Goal: Information Seeking & Learning: Learn about a topic

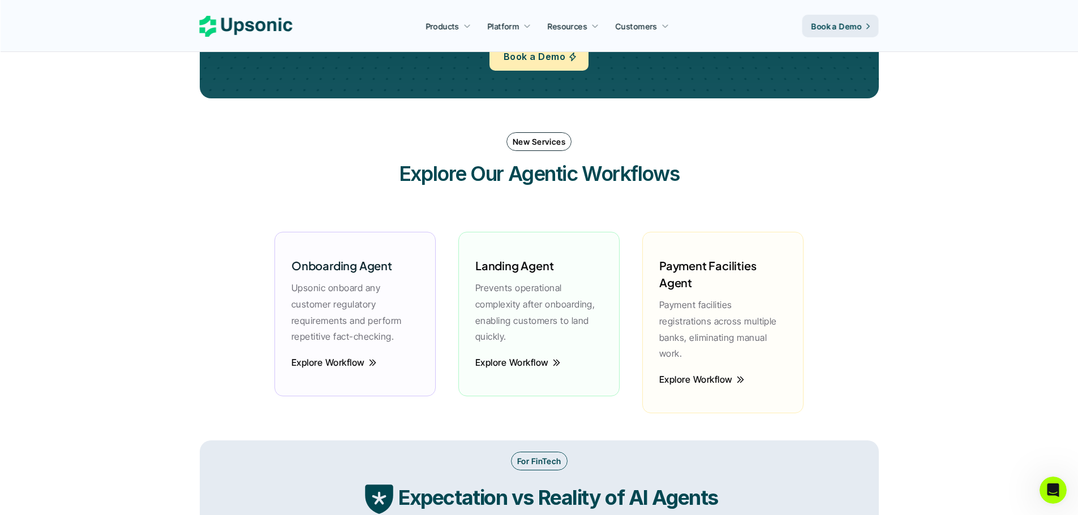
scroll to position [1475, 0]
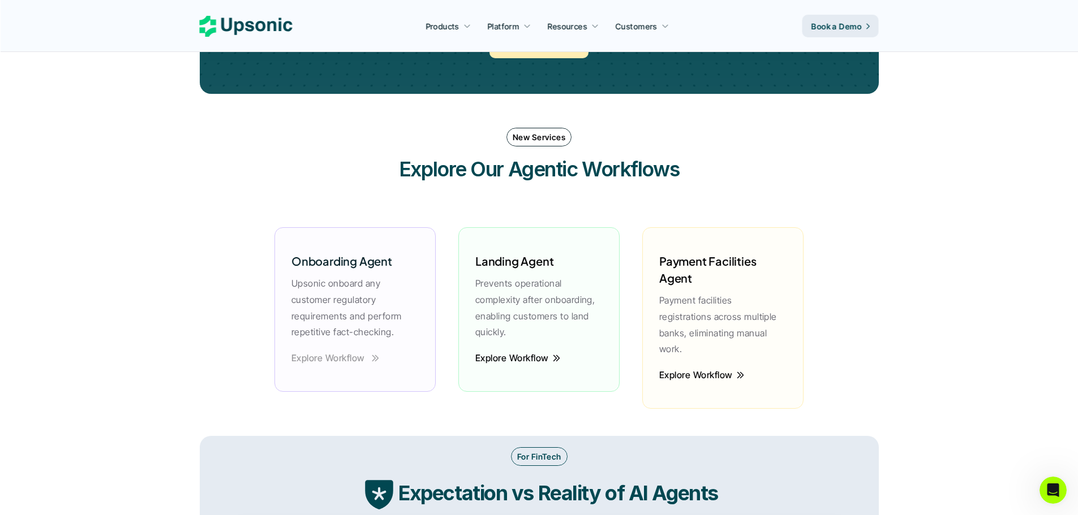
click at [356, 360] on p "Explore Workflow" at bounding box center [328, 358] width 74 height 16
click at [345, 358] on p "Explore Workflow" at bounding box center [328, 358] width 74 height 16
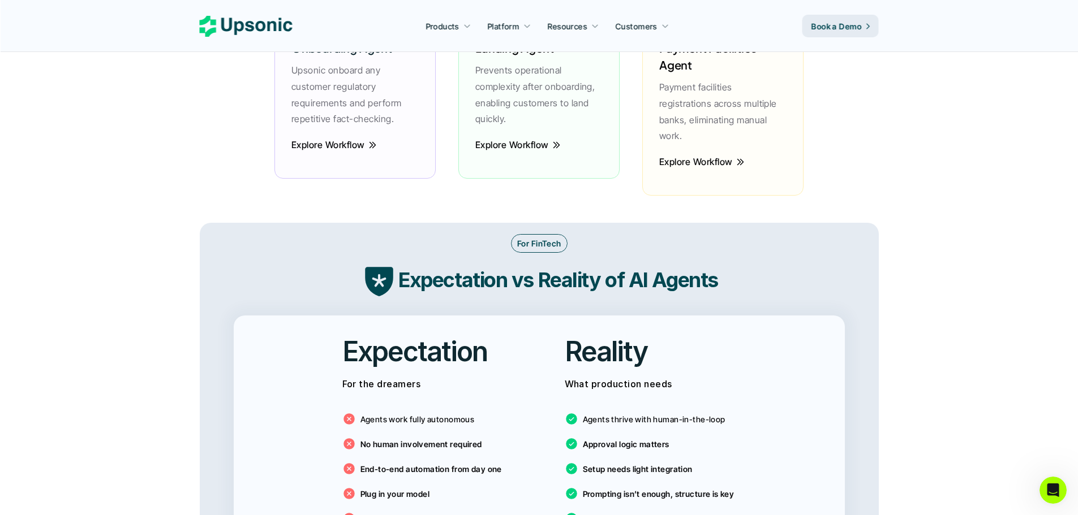
scroll to position [1645, 0]
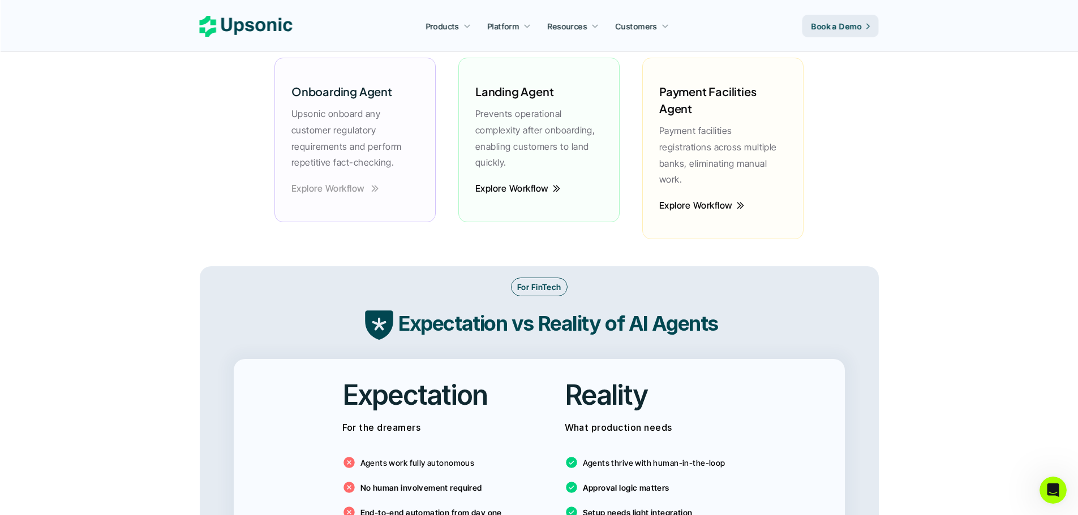
click at [329, 193] on p "Explore Workflow" at bounding box center [328, 188] width 74 height 16
click at [363, 192] on p "Explore Workflow" at bounding box center [328, 188] width 74 height 16
click at [362, 191] on p "Explore Workflow" at bounding box center [328, 188] width 74 height 16
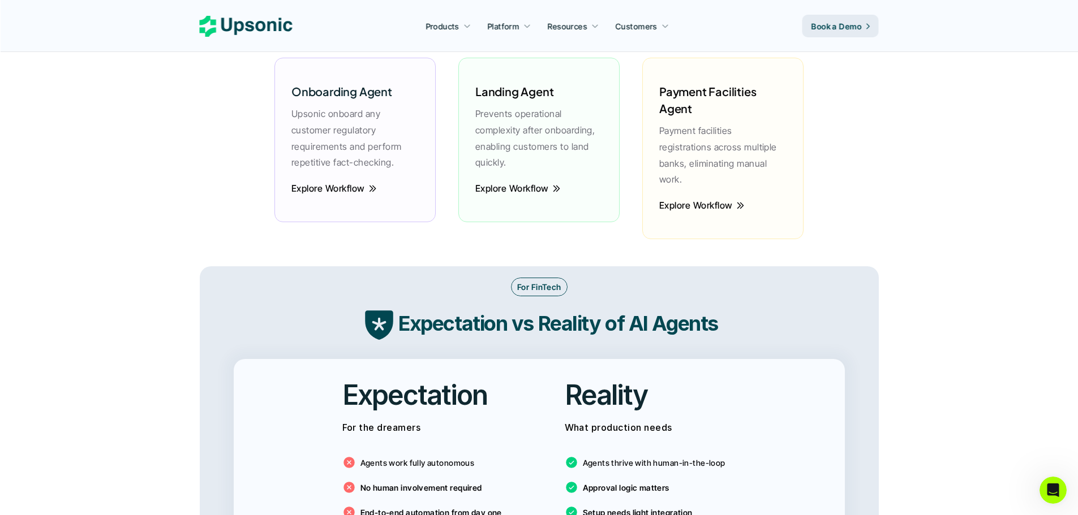
click at [481, 238] on div "Onboarding Agent Upsonic onboard any customer regulatory requirements and perfo…" at bounding box center [539, 149] width 552 height 236
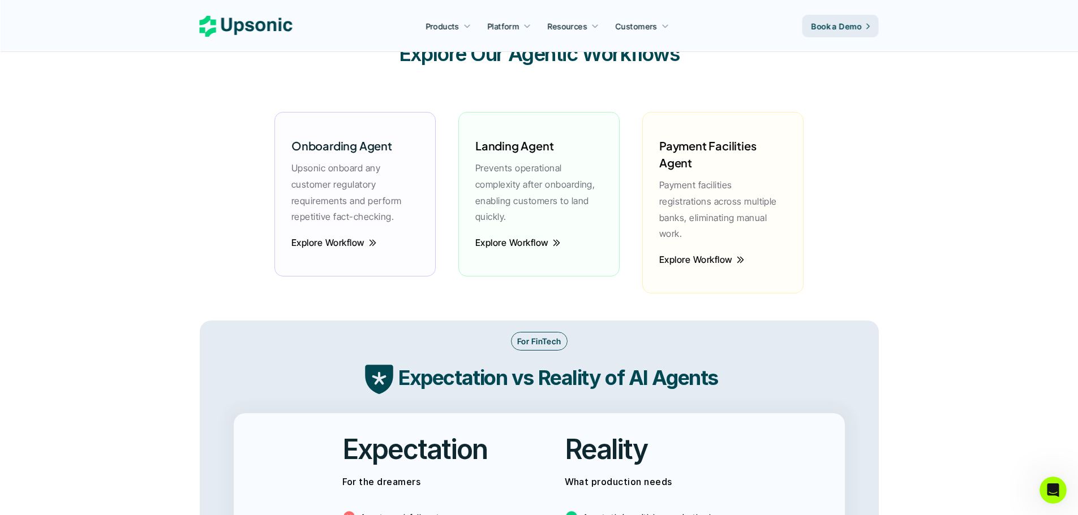
scroll to position [1584, 0]
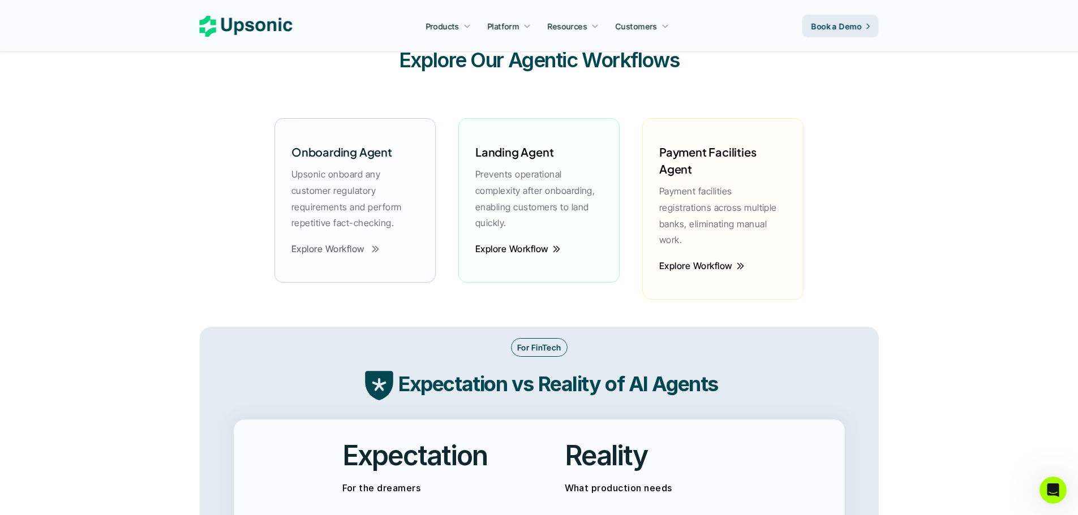
click at [337, 252] on p "Explore Workflow" at bounding box center [328, 249] width 74 height 16
click at [343, 249] on p "Explore Workflow" at bounding box center [328, 249] width 74 height 16
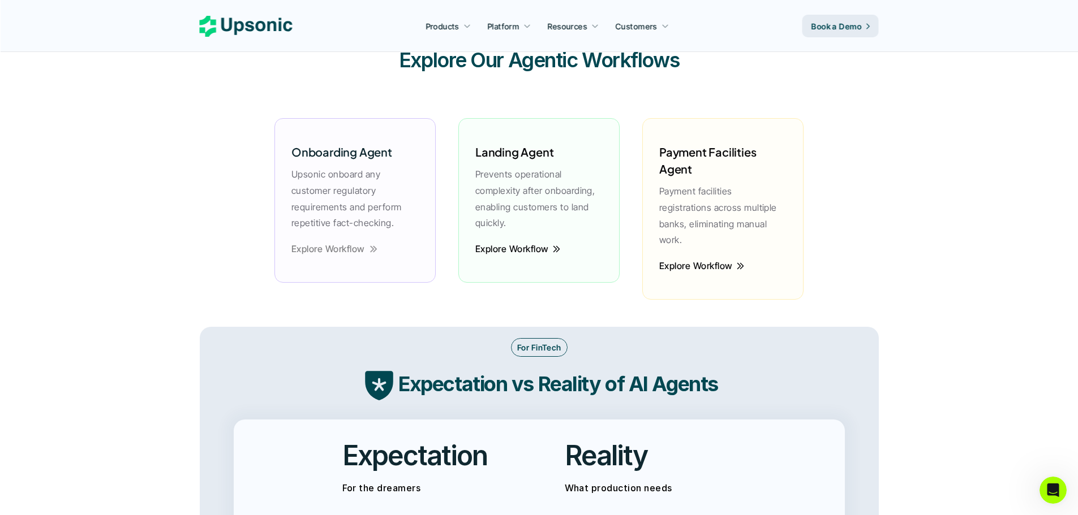
click at [343, 249] on p "Explore Workflow" at bounding box center [328, 249] width 74 height 16
click at [383, 282] on div "Onboarding Agent Upsonic onboard any customer regulatory requirements and perfo…" at bounding box center [354, 200] width 161 height 165
click at [365, 251] on p "Explore Workflow" at bounding box center [328, 249] width 74 height 16
click at [342, 250] on p "Explore Workflow" at bounding box center [328, 249] width 74 height 16
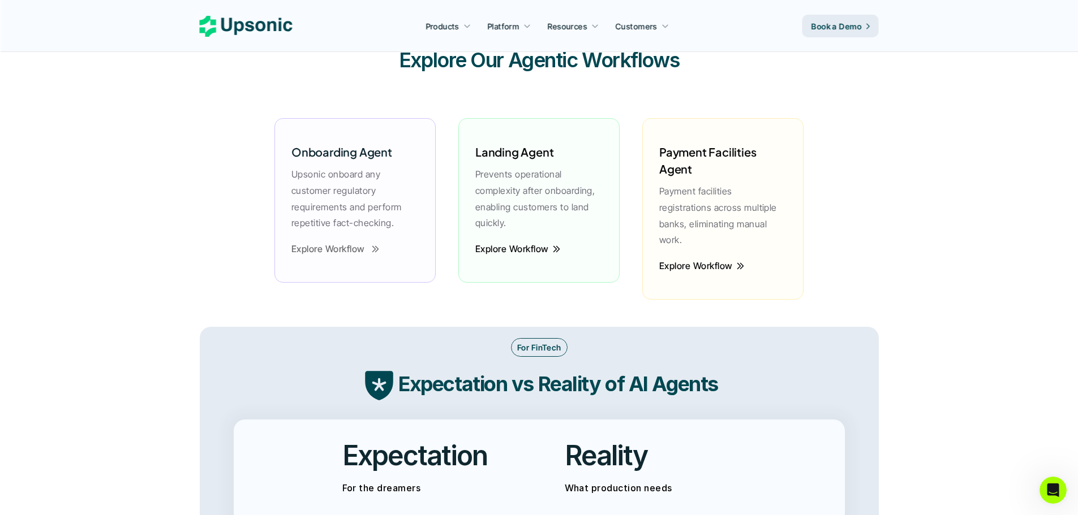
click at [348, 249] on p "Explore Workflow" at bounding box center [328, 249] width 74 height 16
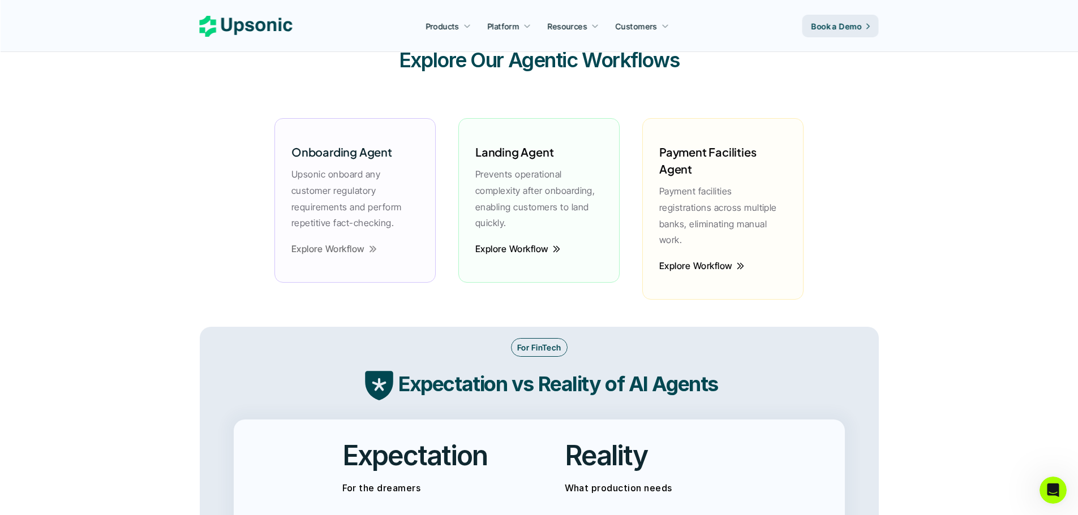
click at [353, 287] on div "Onboarding Agent Upsonic onboard any customer regulatory requirements and perfo…" at bounding box center [539, 209] width 552 height 236
click at [354, 249] on p "Explore Workflow" at bounding box center [328, 249] width 74 height 16
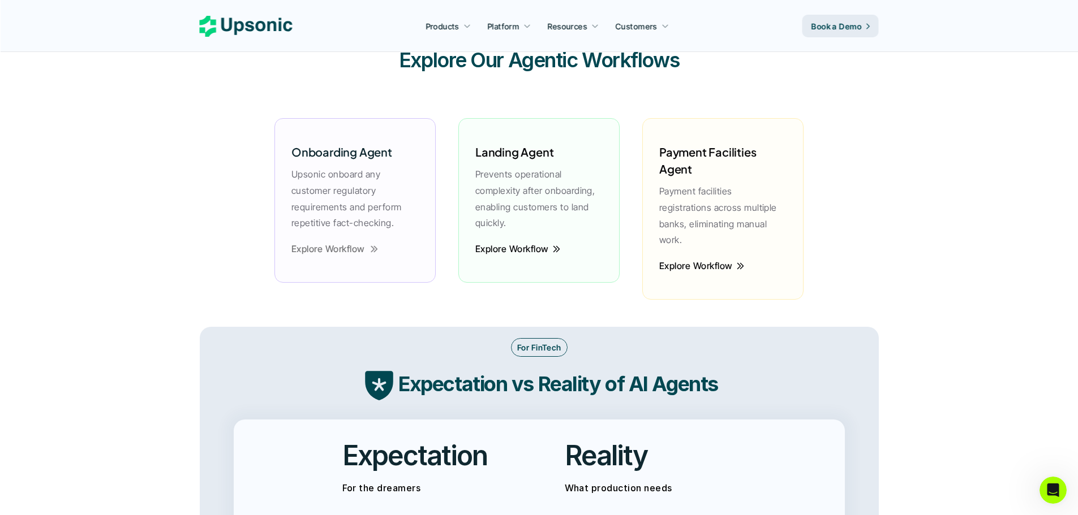
click at [368, 274] on div "Onboarding Agent Upsonic onboard any customer regulatory requirements and perfo…" at bounding box center [354, 200] width 161 height 165
click at [373, 251] on icon at bounding box center [374, 249] width 9 height 11
click at [385, 287] on div "Onboarding Agent Upsonic onboard any customer regulatory requirements and perfo…" at bounding box center [539, 209] width 552 height 236
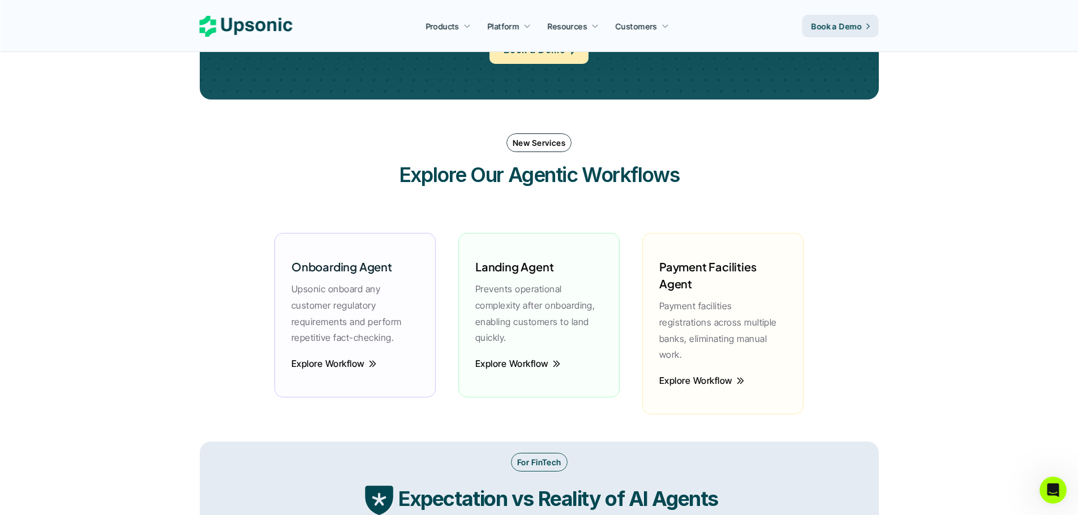
scroll to position [1528, 0]
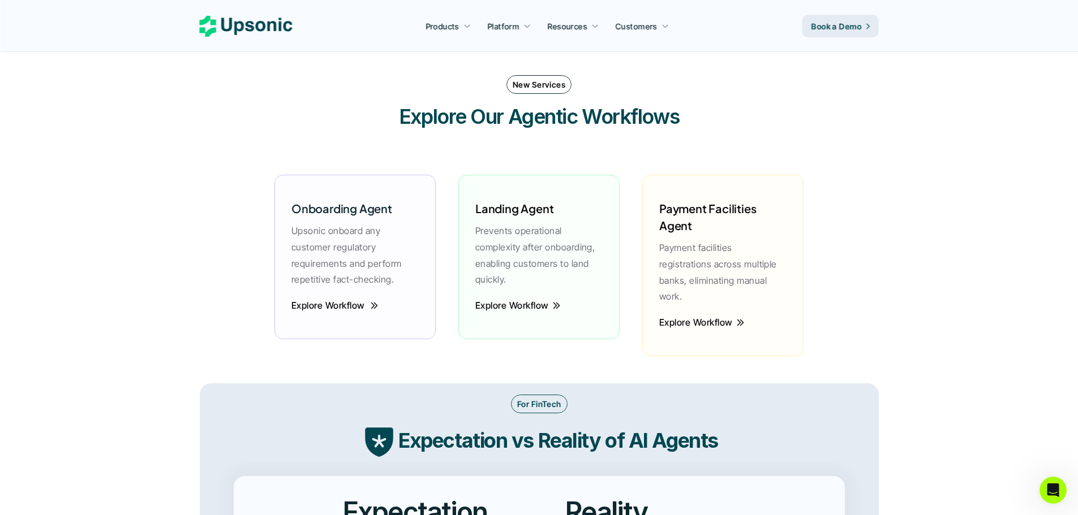
click at [347, 304] on p "Explore Workflow" at bounding box center [328, 306] width 74 height 16
click at [222, 235] on div "New Services Explore Our Agentic Workflows Onboarding Agent Upsonic onboard any…" at bounding box center [539, 224] width 679 height 320
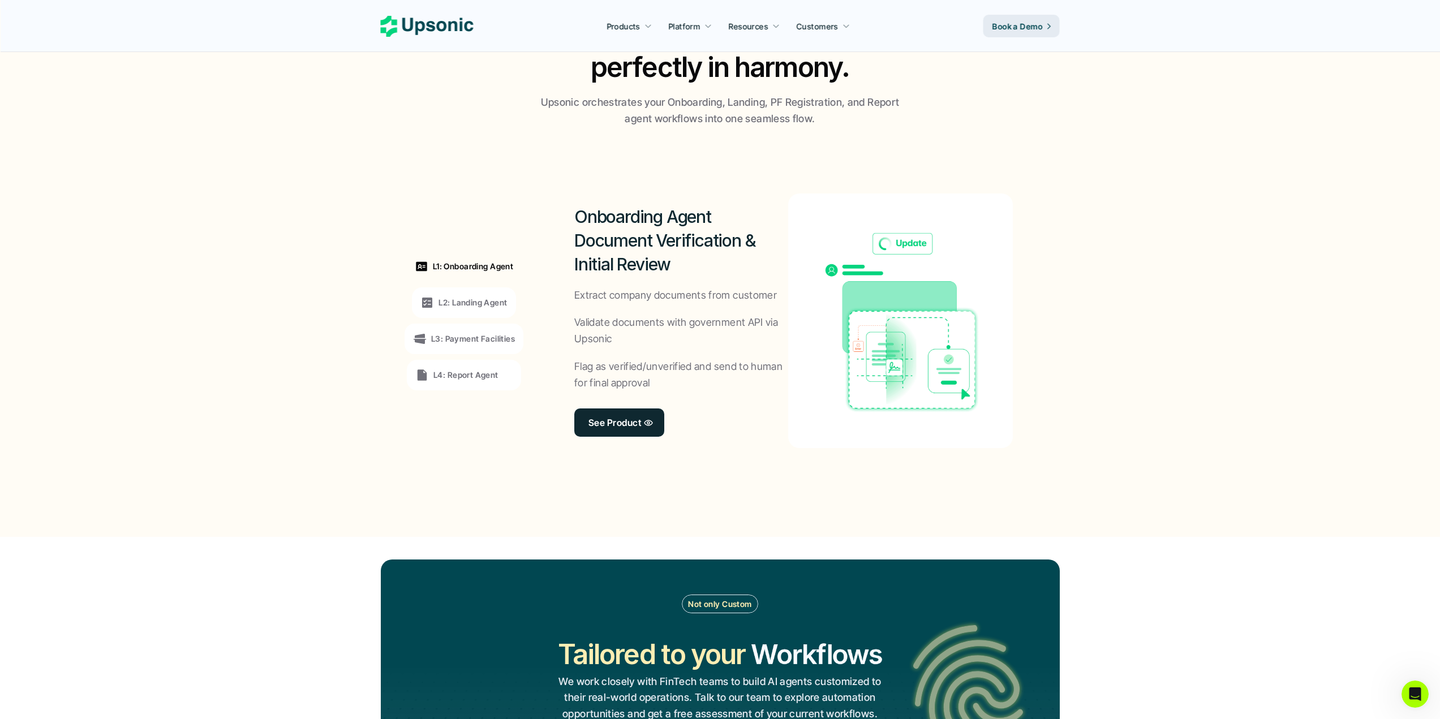
scroll to position [735, 0]
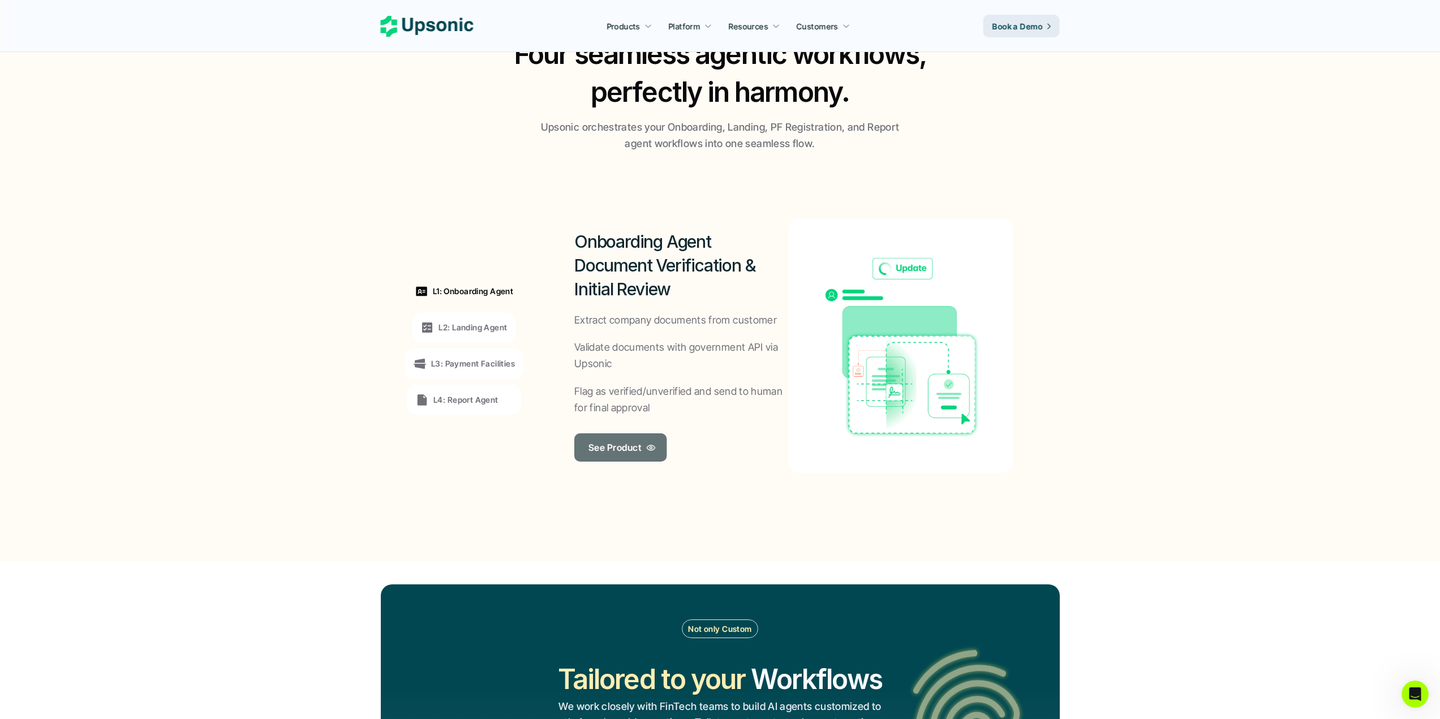
click at [621, 445] on p "See Product" at bounding box center [614, 447] width 53 height 16
